Goal: Information Seeking & Learning: Learn about a topic

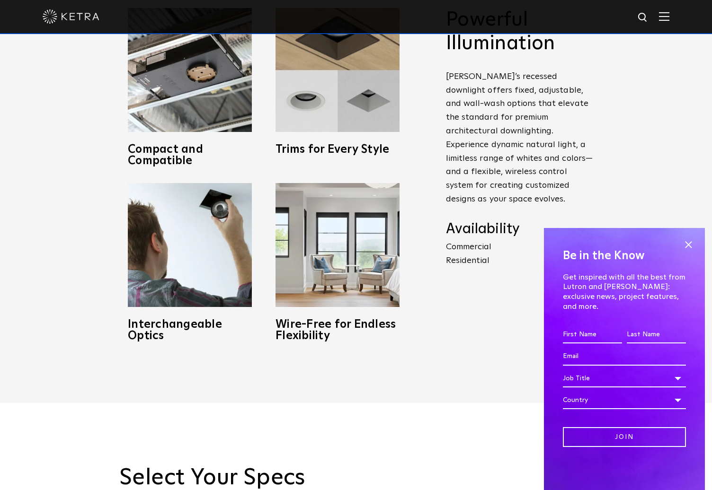
scroll to position [521, 0]
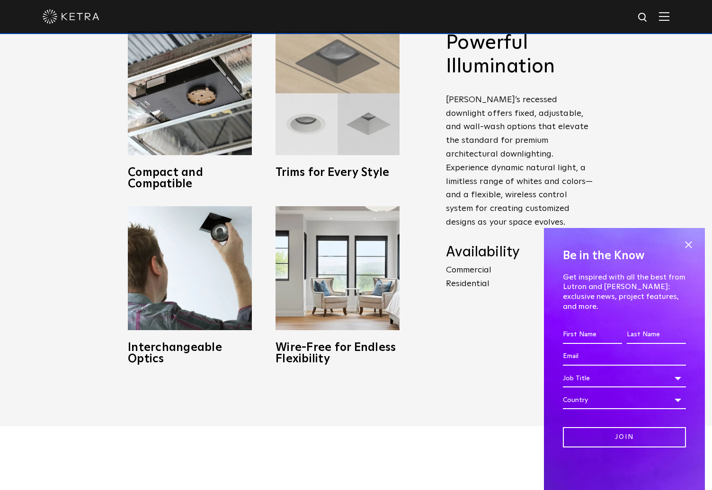
click at [319, 147] on img at bounding box center [337, 93] width 124 height 124
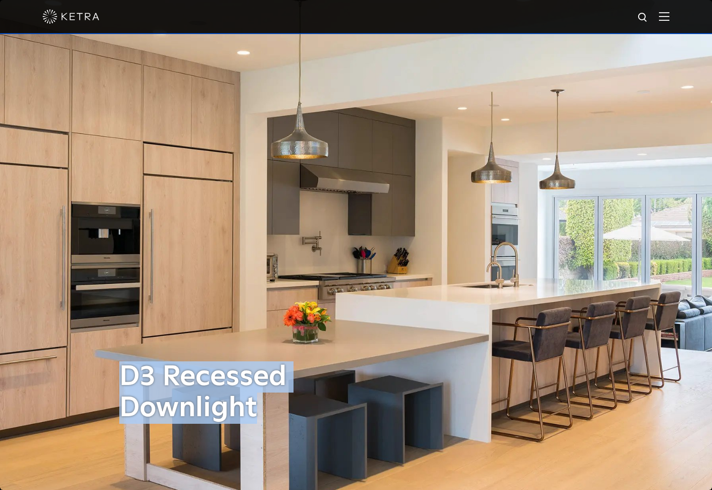
drag, startPoint x: 247, startPoint y: 403, endPoint x: 124, endPoint y: 374, distance: 125.4
click at [124, 374] on h1 "D3 Recessed Downlight" at bounding box center [239, 393] width 241 height 62
copy h1 "D3 Recessed Downlight"
